Goal: Task Accomplishment & Management: Manage account settings

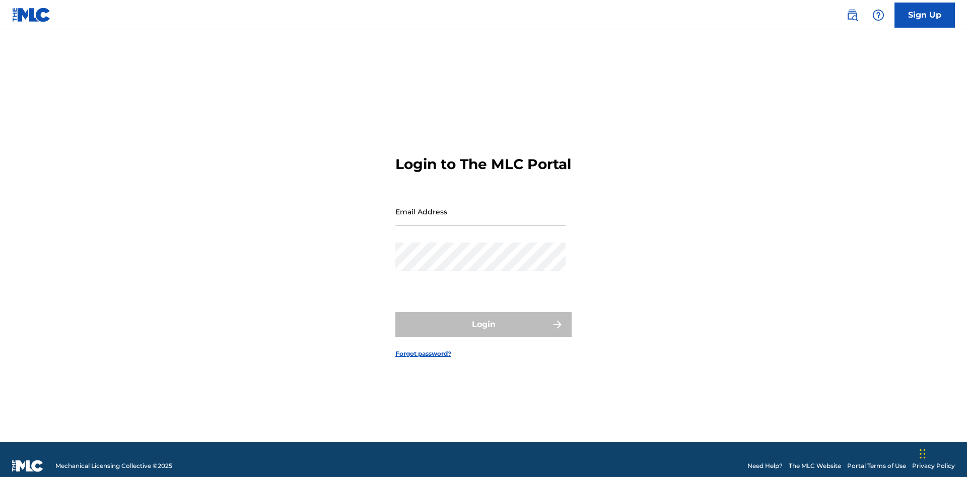
scroll to position [13, 0]
click at [480, 207] on input "Email Address" at bounding box center [480, 211] width 170 height 29
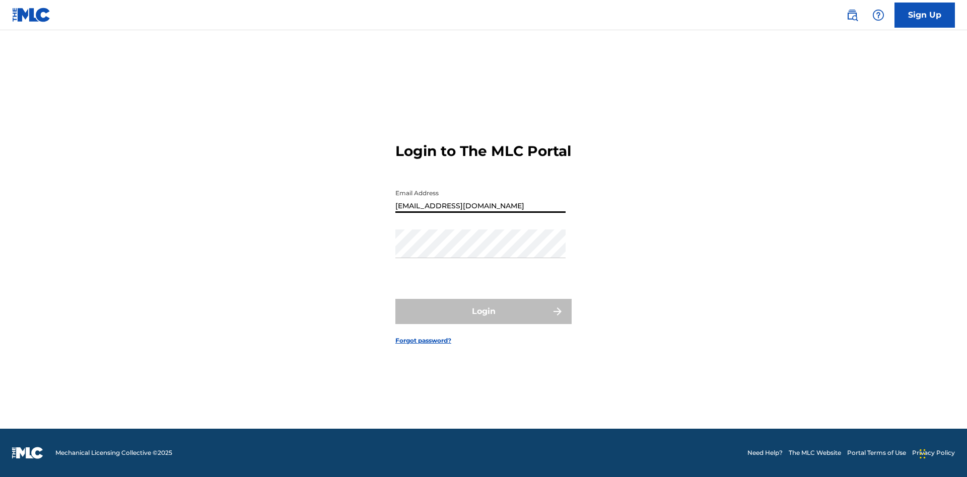
type input "[EMAIL_ADDRESS][DOMAIN_NAME]"
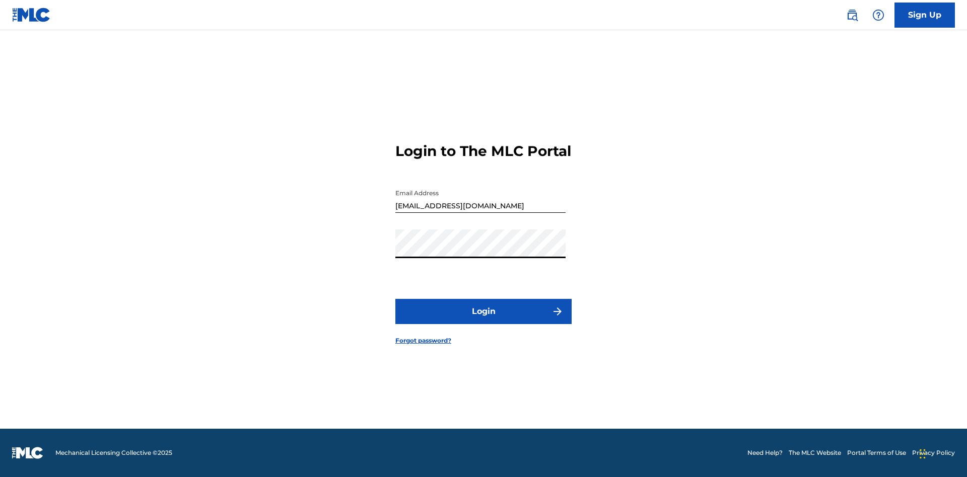
click at [483, 320] on button "Login" at bounding box center [483, 311] width 176 height 25
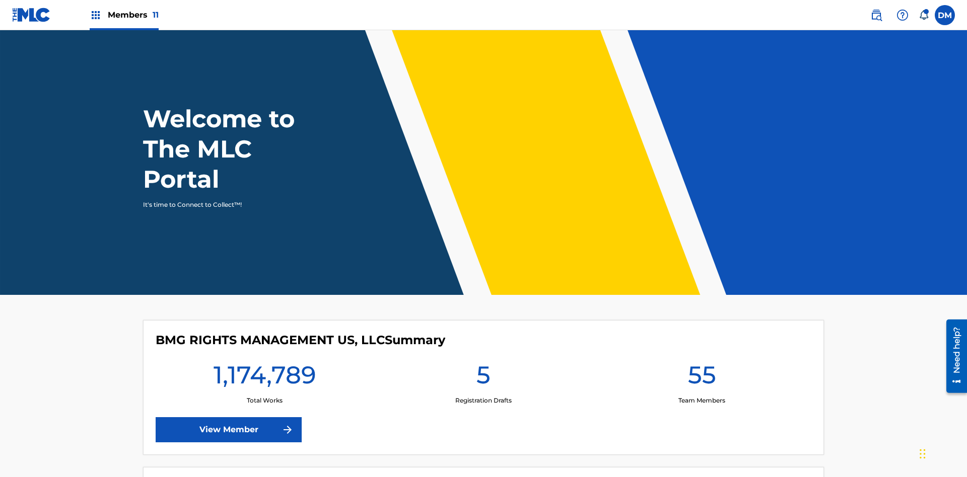
scroll to position [43, 0]
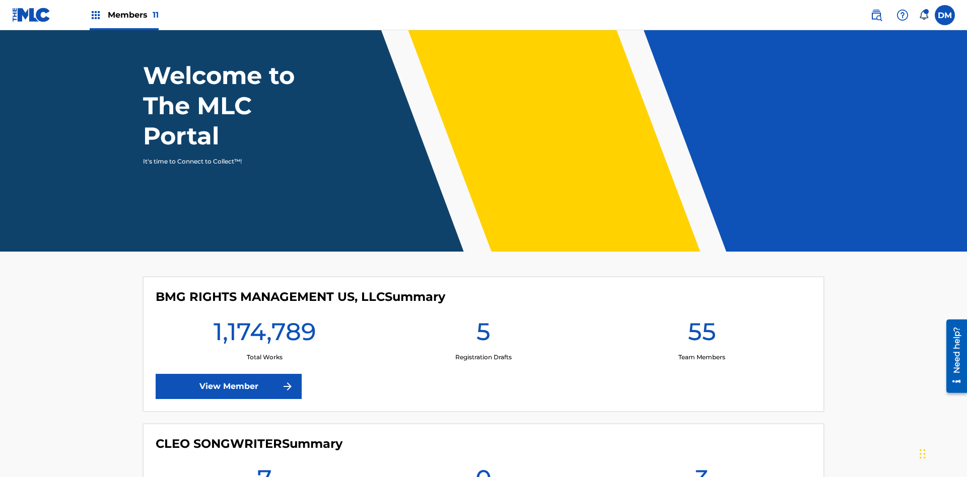
click at [124, 15] on span "Members 11" at bounding box center [133, 15] width 51 height 12
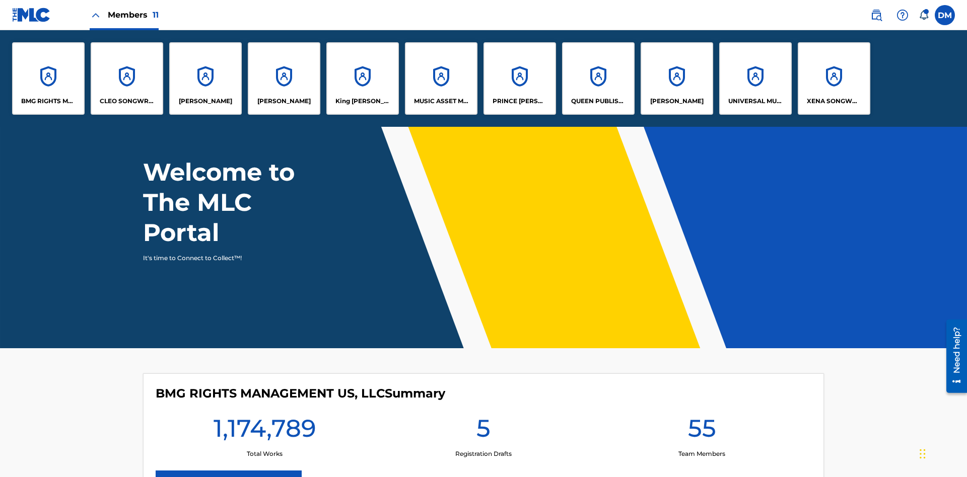
scroll to position [0, 0]
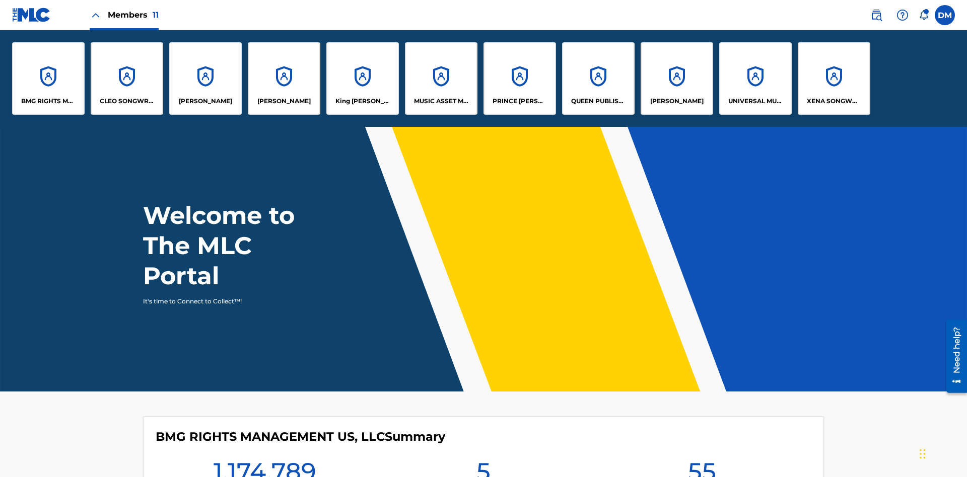
click at [362, 101] on p "King [PERSON_NAME]" at bounding box center [362, 101] width 55 height 9
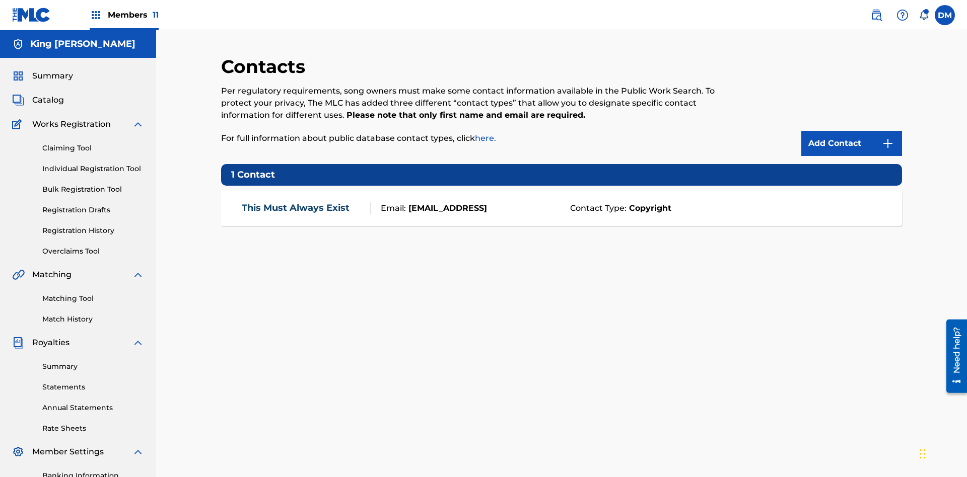
click at [887, 137] on img at bounding box center [887, 143] width 12 height 12
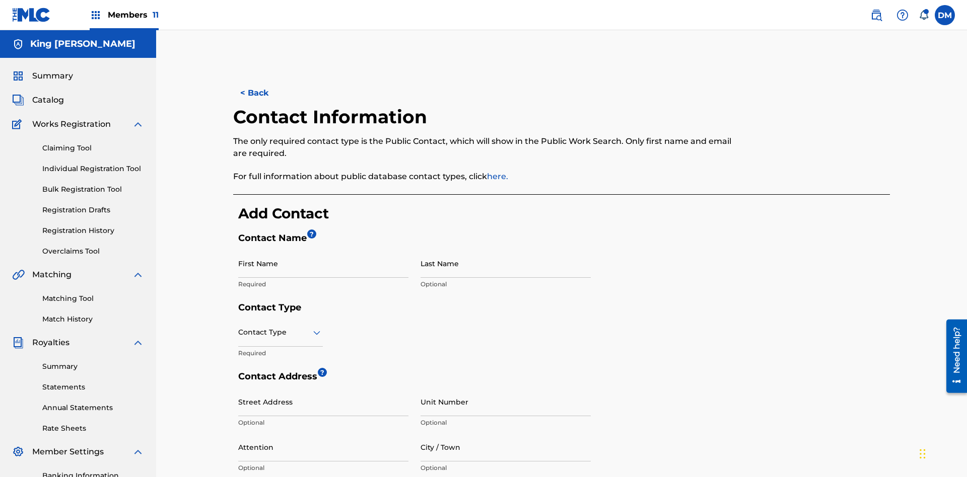
click at [323, 249] on input "First Name" at bounding box center [323, 263] width 170 height 29
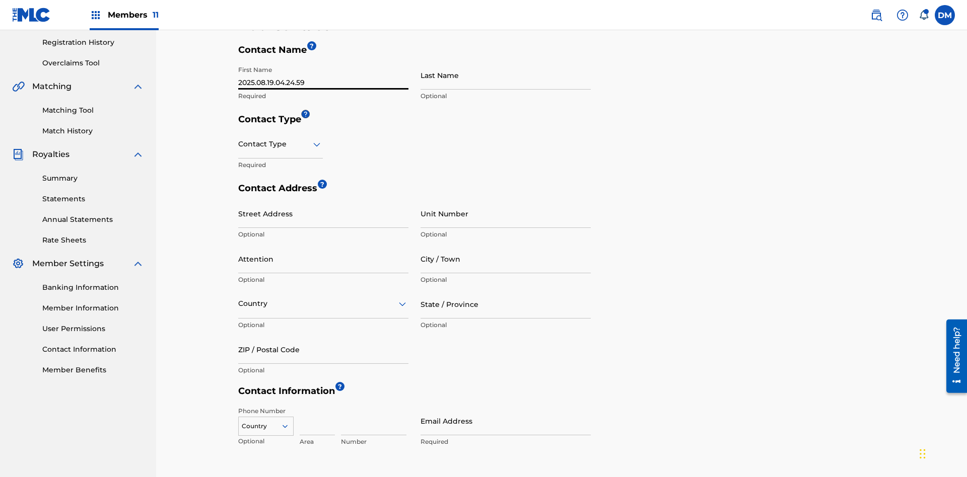
type input "2025.08.19.04.24.59"
click at [505, 75] on input "Last Name" at bounding box center [505, 75] width 170 height 29
type input "2025.08.19.04.24.59"
click at [239, 139] on input "text" at bounding box center [239, 144] width 2 height 11
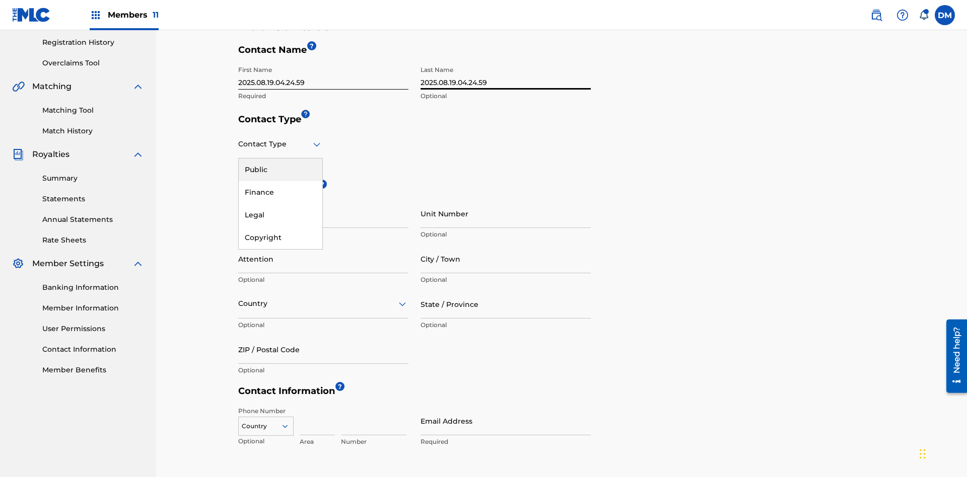
scroll to position [266, 0]
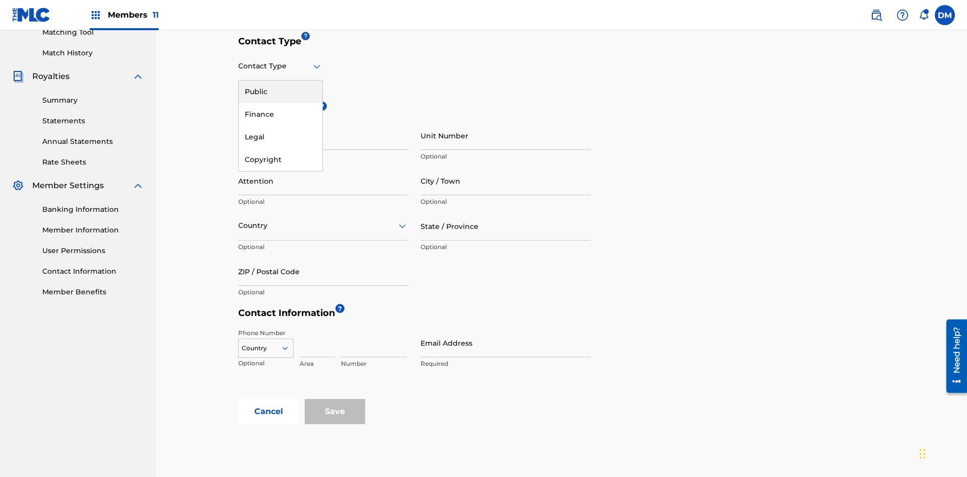
click at [280, 92] on div "Public" at bounding box center [281, 92] width 84 height 23
click at [505, 329] on input "Email Address" at bounding box center [505, 343] width 170 height 29
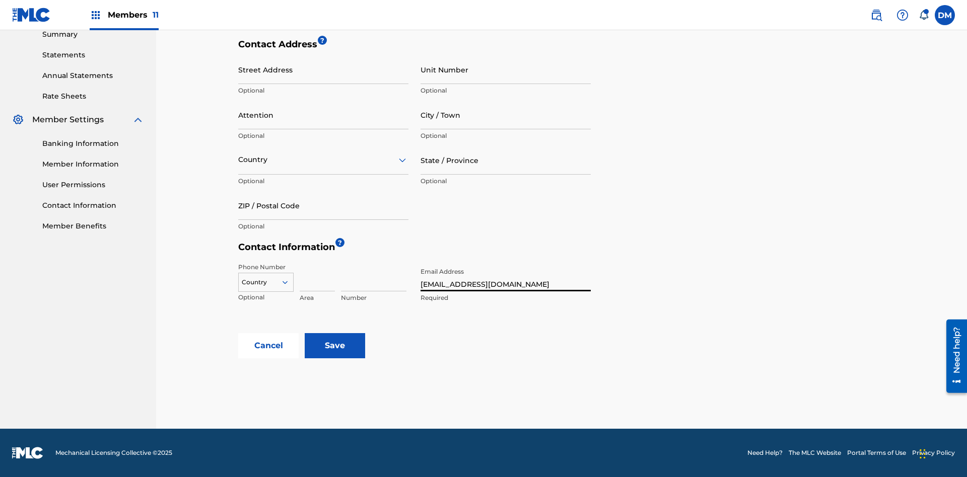
type input "[EMAIL_ADDRESS][DOMAIN_NAME]"
click at [335, 346] on input "Save" at bounding box center [335, 345] width 60 height 25
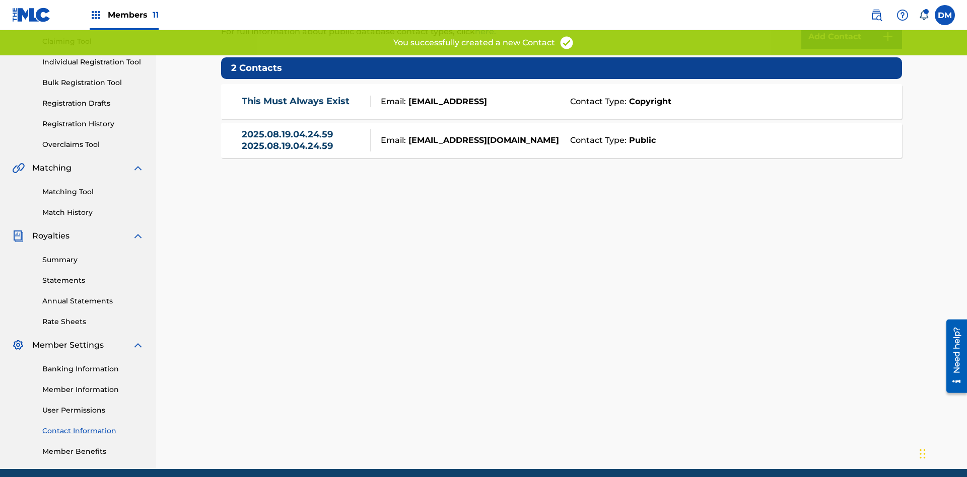
click at [93, 426] on link "Contact Information" at bounding box center [93, 431] width 102 height 11
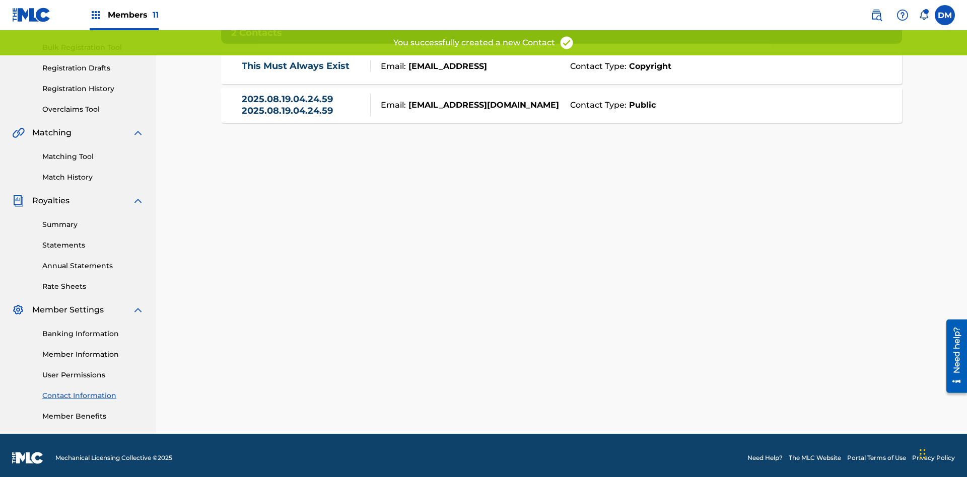
scroll to position [147, 0]
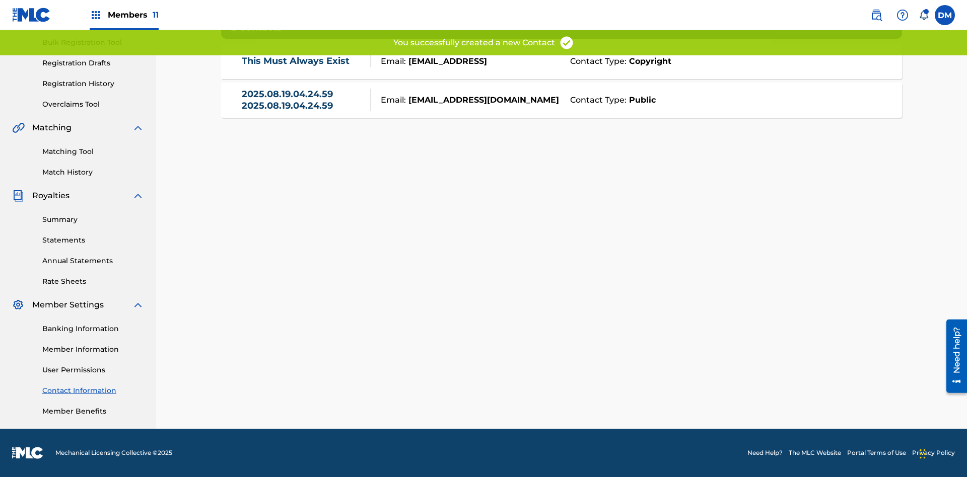
click at [303, 100] on link "2025.08.19.04.24.59 2025.08.19.04.24.59" at bounding box center [304, 100] width 124 height 23
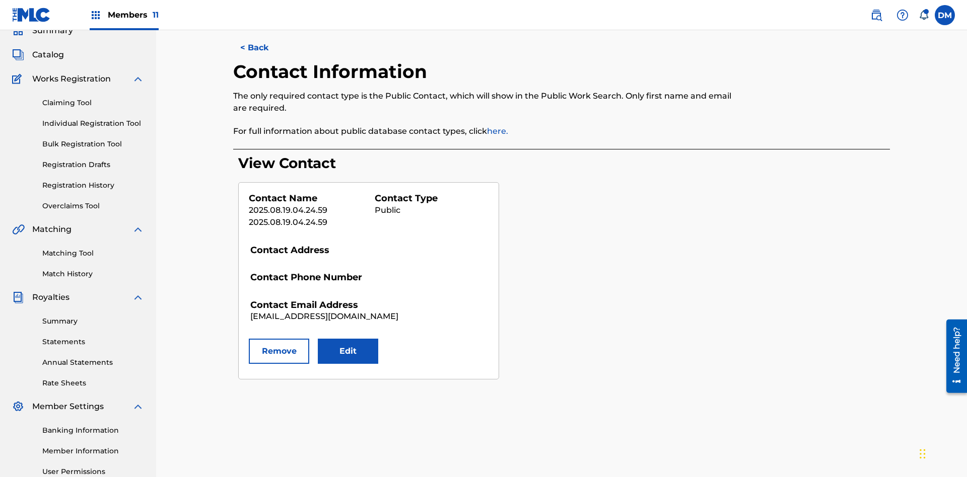
scroll to position [147, 0]
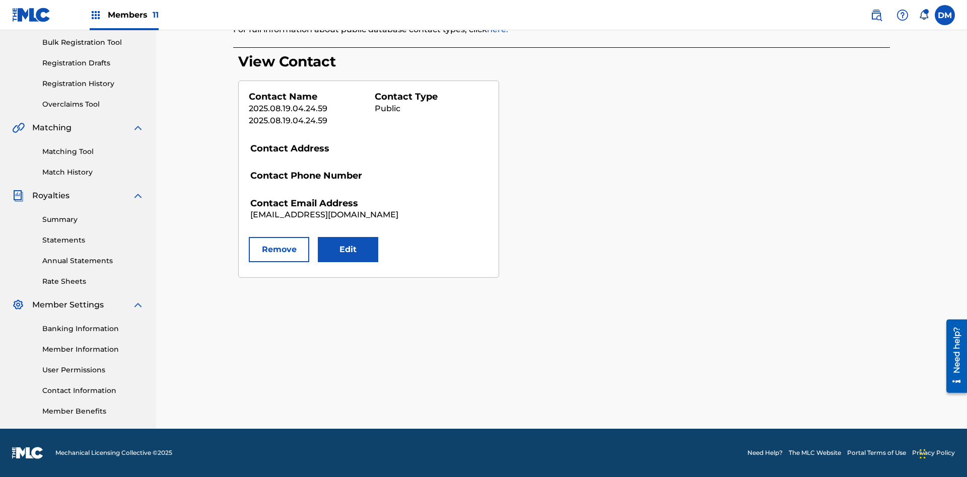
click at [348, 250] on button "Edit" at bounding box center [348, 249] width 60 height 25
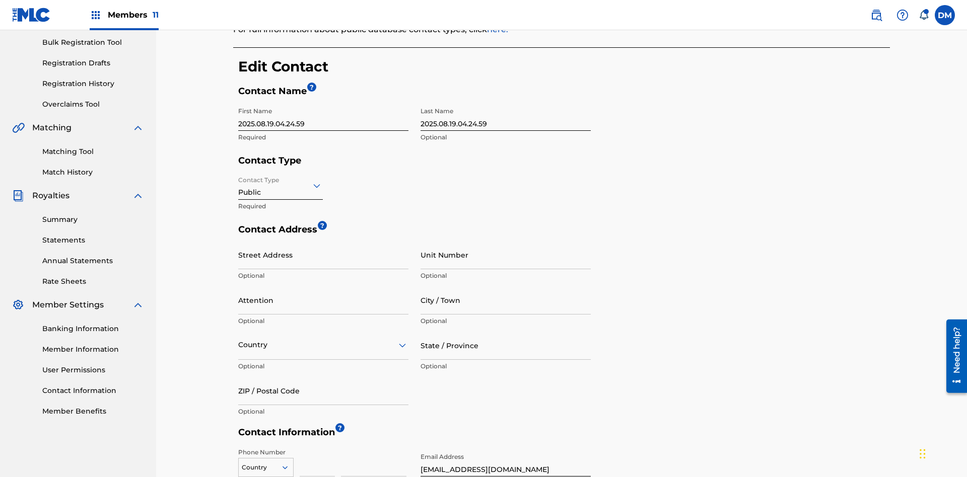
click at [323, 102] on input "2025.08.19.04.24.59" at bounding box center [323, 116] width 170 height 29
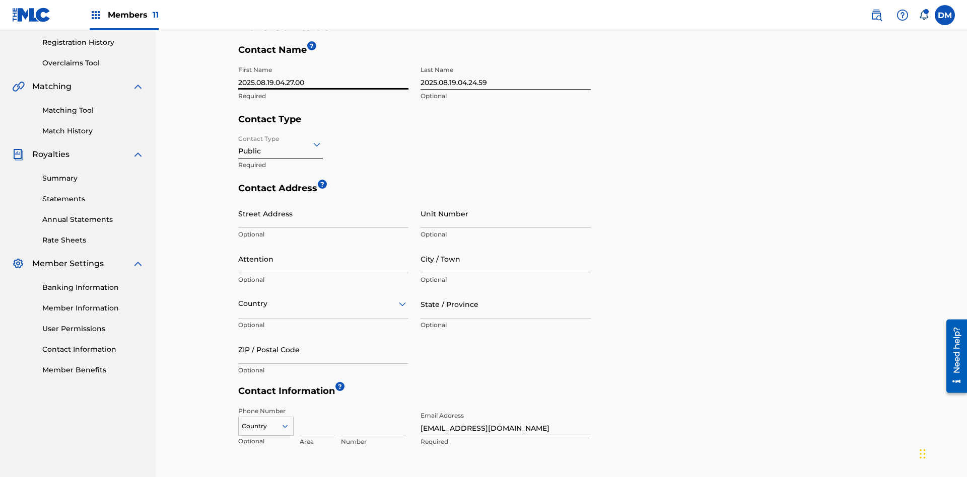
type input "2025.08.19.04.27.00"
click at [505, 75] on input "2025.08.19.04.24.59" at bounding box center [505, 75] width 170 height 29
type input "2025.08.19.04.27.00"
click at [239, 139] on input "Contact Type" at bounding box center [239, 144] width 2 height 11
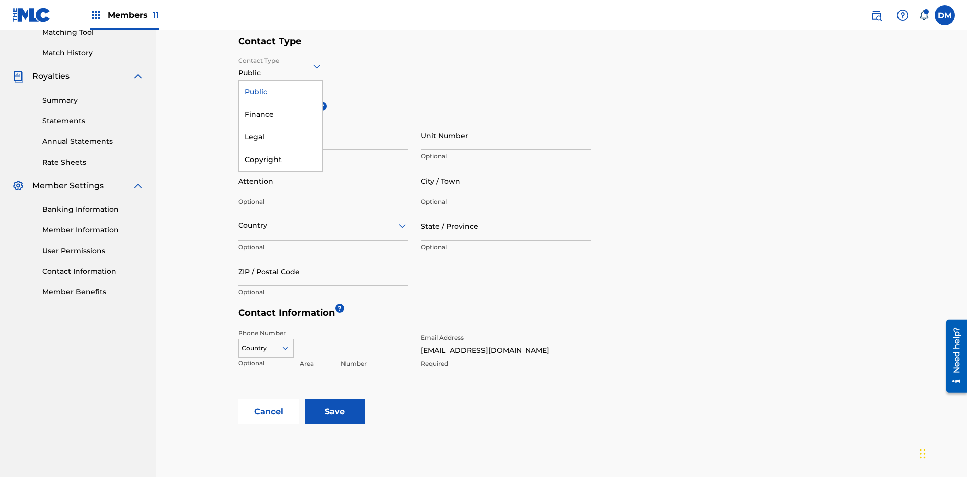
click at [280, 114] on div "Finance" at bounding box center [281, 114] width 84 height 23
click at [505, 167] on input "City / Town" at bounding box center [505, 181] width 170 height 29
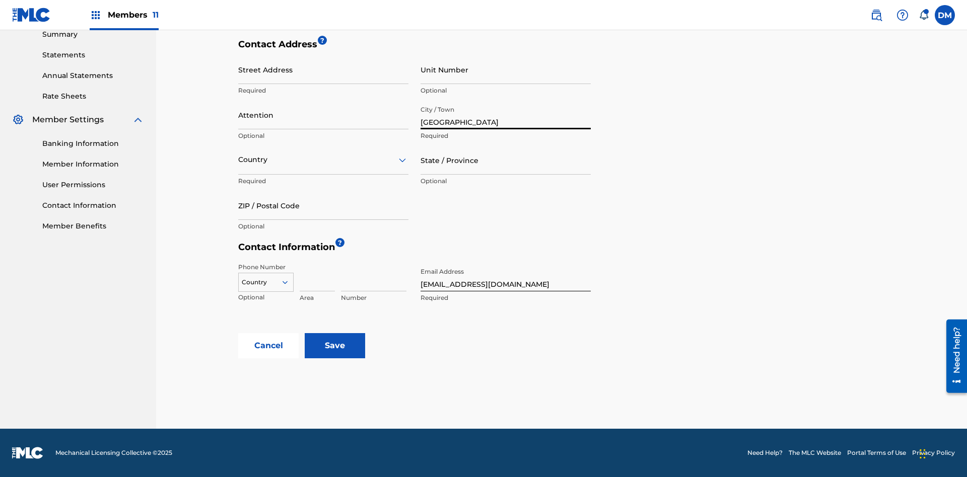
type input "[GEOGRAPHIC_DATA]"
click at [323, 75] on input "Street Address" at bounding box center [323, 69] width 170 height 29
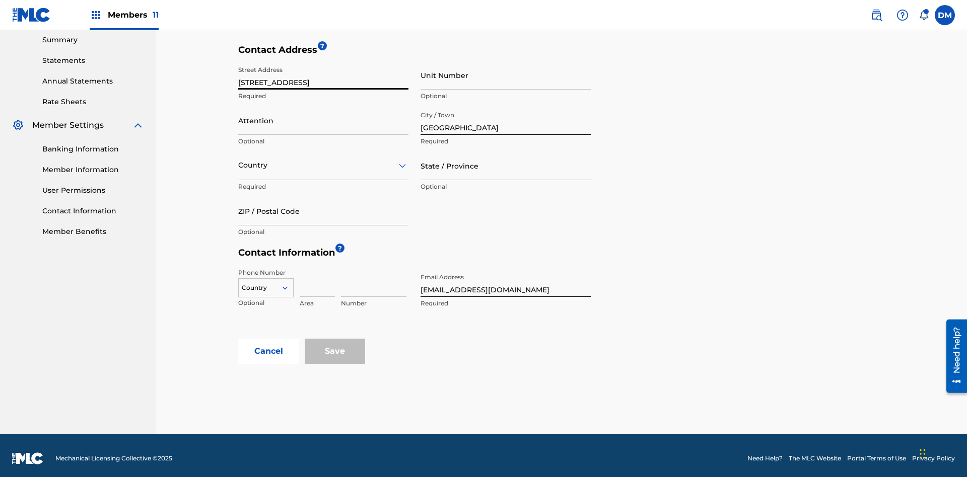
type input "[STREET_ADDRESS]"
click at [505, 75] on input "Unit Number" at bounding box center [505, 75] width 170 height 29
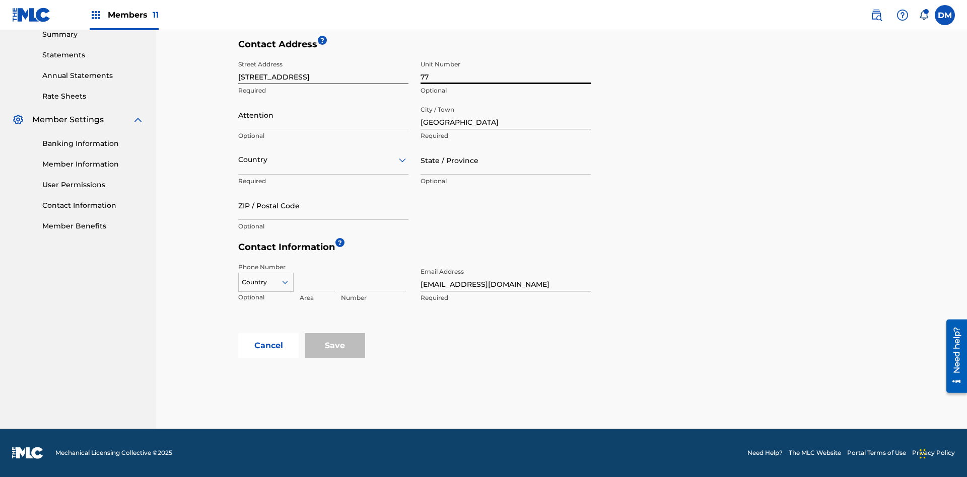
type input "77"
click at [323, 115] on input "Attention" at bounding box center [323, 115] width 170 height 29
type input "[PERSON_NAME]"
click at [239, 160] on input "text" at bounding box center [239, 160] width 2 height 11
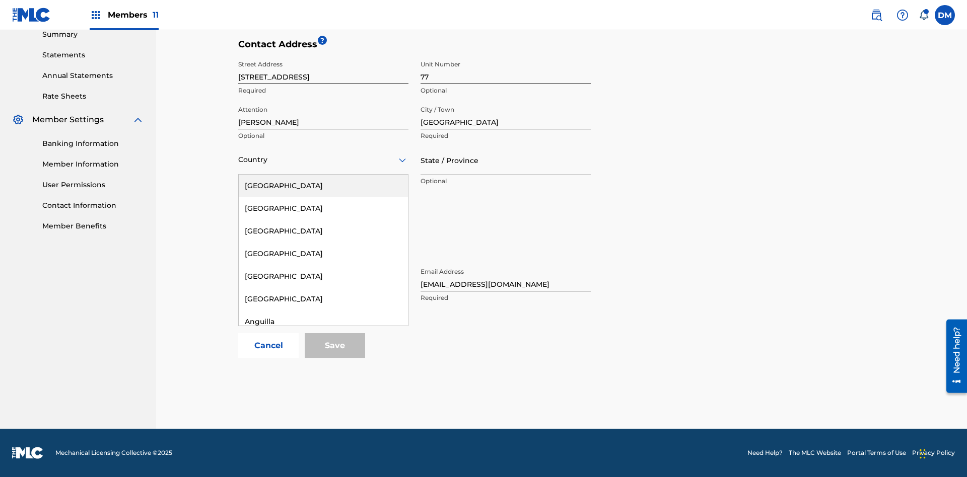
click at [323, 447] on div "[GEOGRAPHIC_DATA]" at bounding box center [323, 435] width 169 height 23
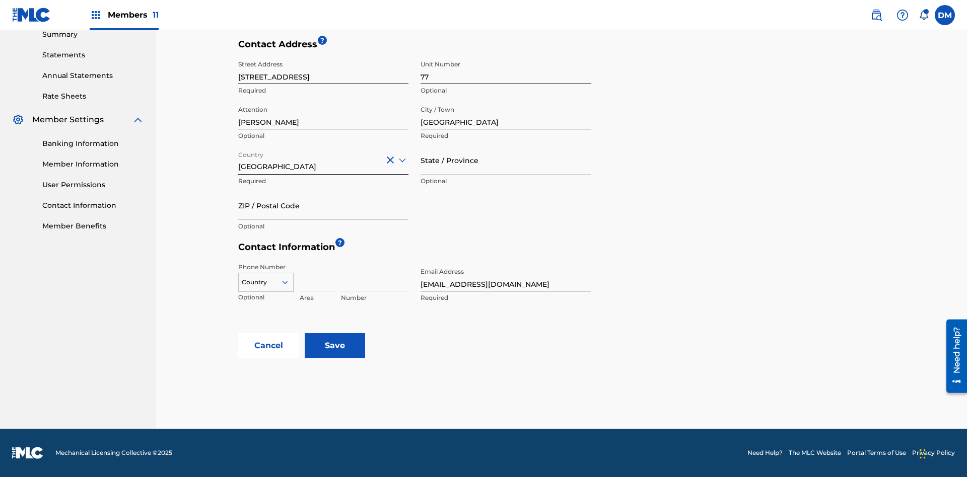
click at [505, 160] on input "State / Province" at bounding box center [505, 160] width 170 height 29
type input "[GEOGRAPHIC_DATA]"
click at [323, 205] on input "ZIP / Postal Code" at bounding box center [323, 205] width 170 height 29
type input "2060"
click at [289, 282] on icon at bounding box center [284, 282] width 9 height 9
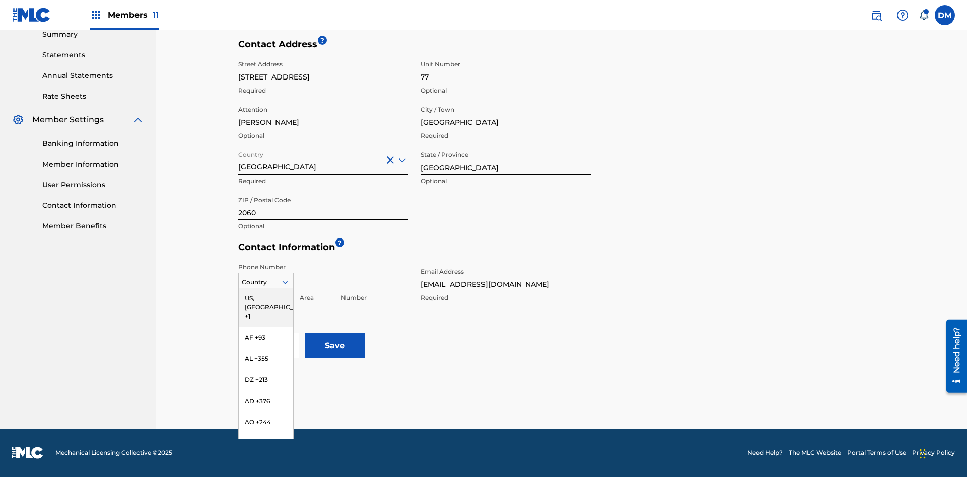
click at [317, 277] on input at bounding box center [317, 277] width 35 height 29
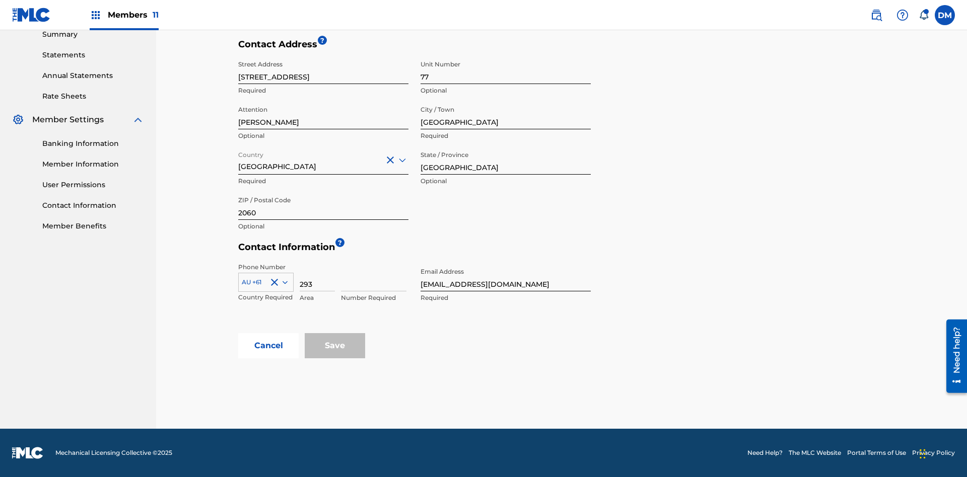
type input "293"
click at [374, 277] on input at bounding box center [373, 277] width 65 height 29
type input "9199000"
click at [505, 277] on input "[EMAIL_ADDRESS][DOMAIN_NAME]" at bounding box center [505, 277] width 170 height 29
type input "[EMAIL_ADDRESS][DOMAIN_NAME]"
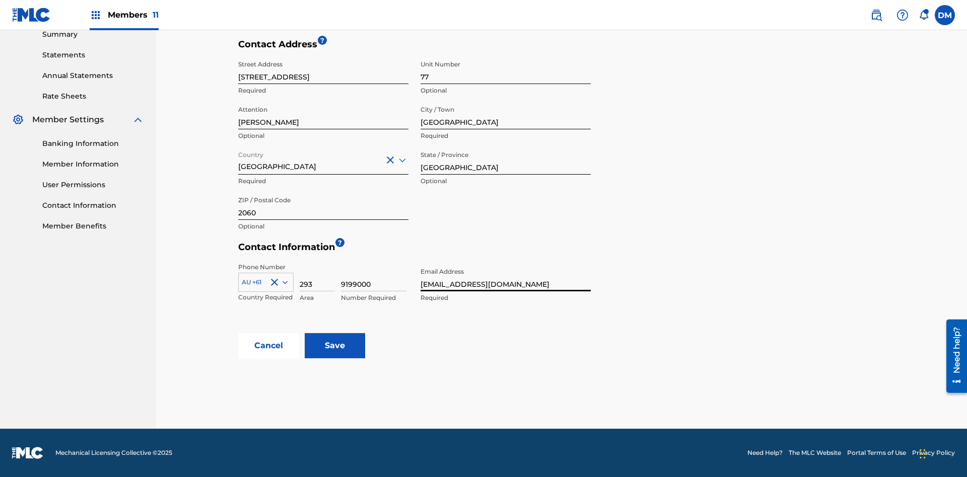
click at [335, 346] on input "Save" at bounding box center [335, 345] width 60 height 25
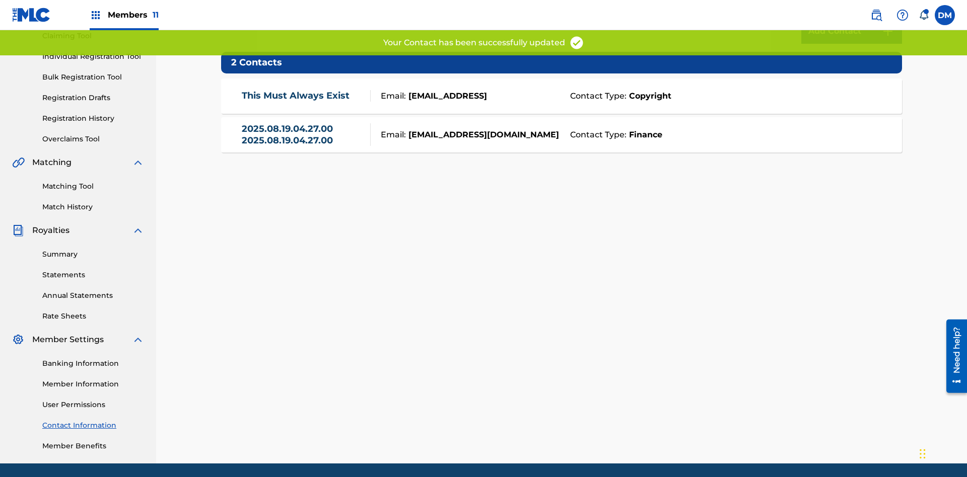
click at [93, 420] on link "Contact Information" at bounding box center [93, 425] width 102 height 11
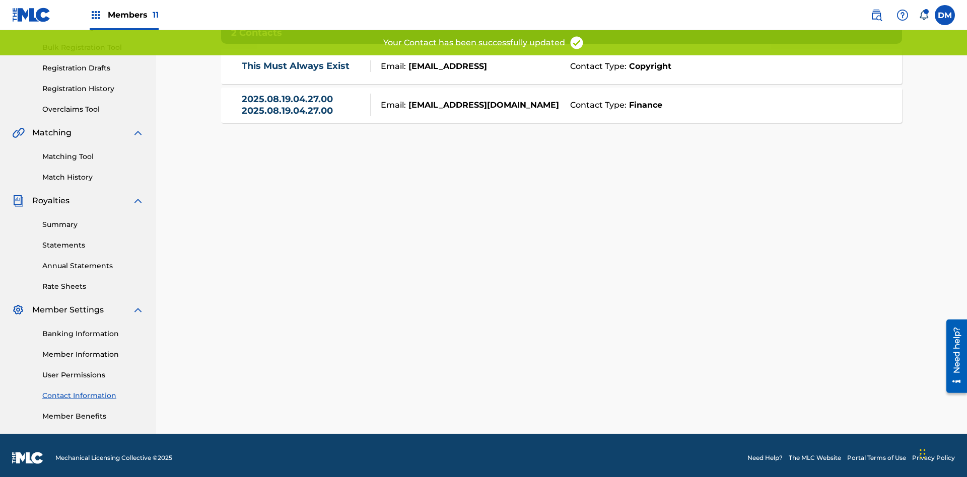
scroll to position [147, 0]
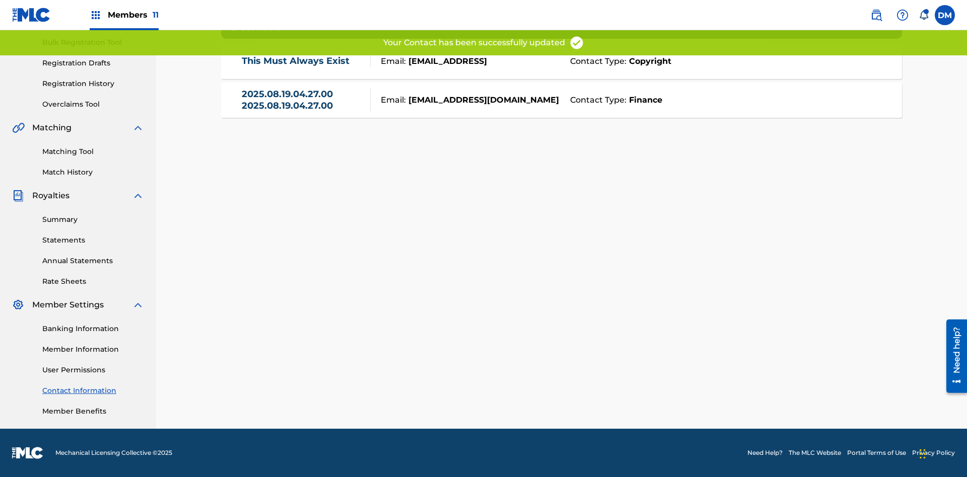
click at [303, 100] on link "2025.08.19.04.27.00 2025.08.19.04.27.00" at bounding box center [304, 100] width 124 height 23
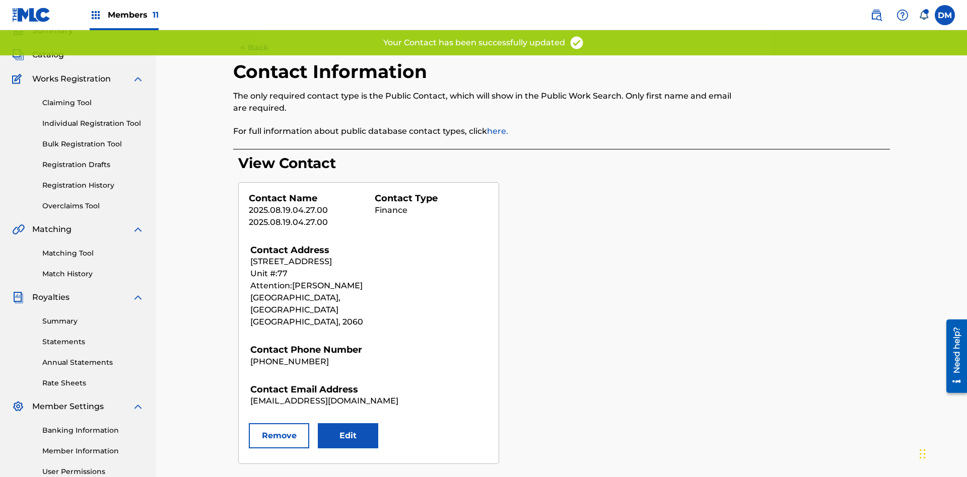
scroll to position [147, 0]
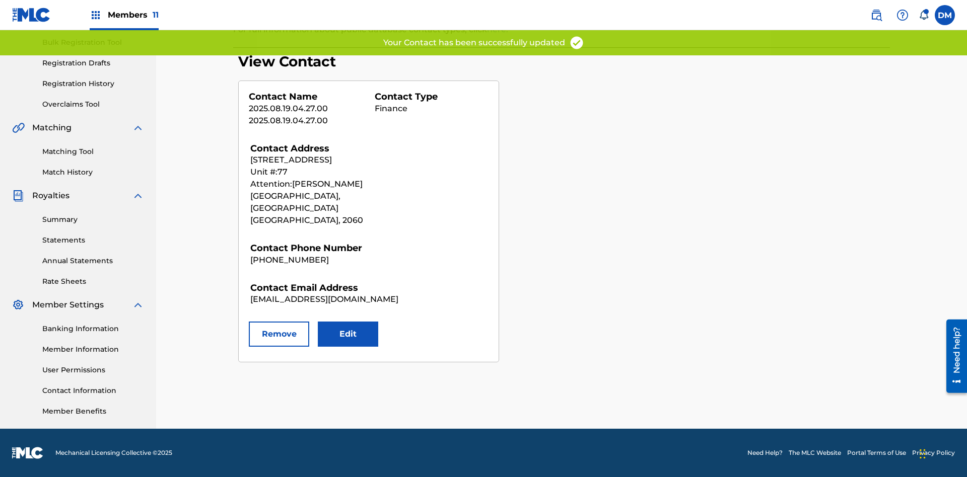
click at [279, 322] on button "Remove" at bounding box center [279, 334] width 60 height 25
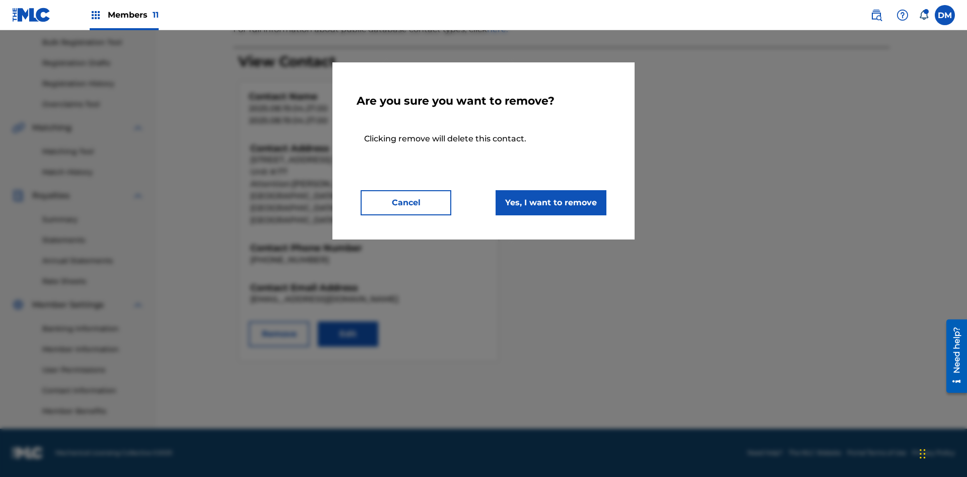
click at [551, 202] on button "Yes, I want to remove" at bounding box center [550, 202] width 111 height 25
